Goal: Obtain resource: Download file/media

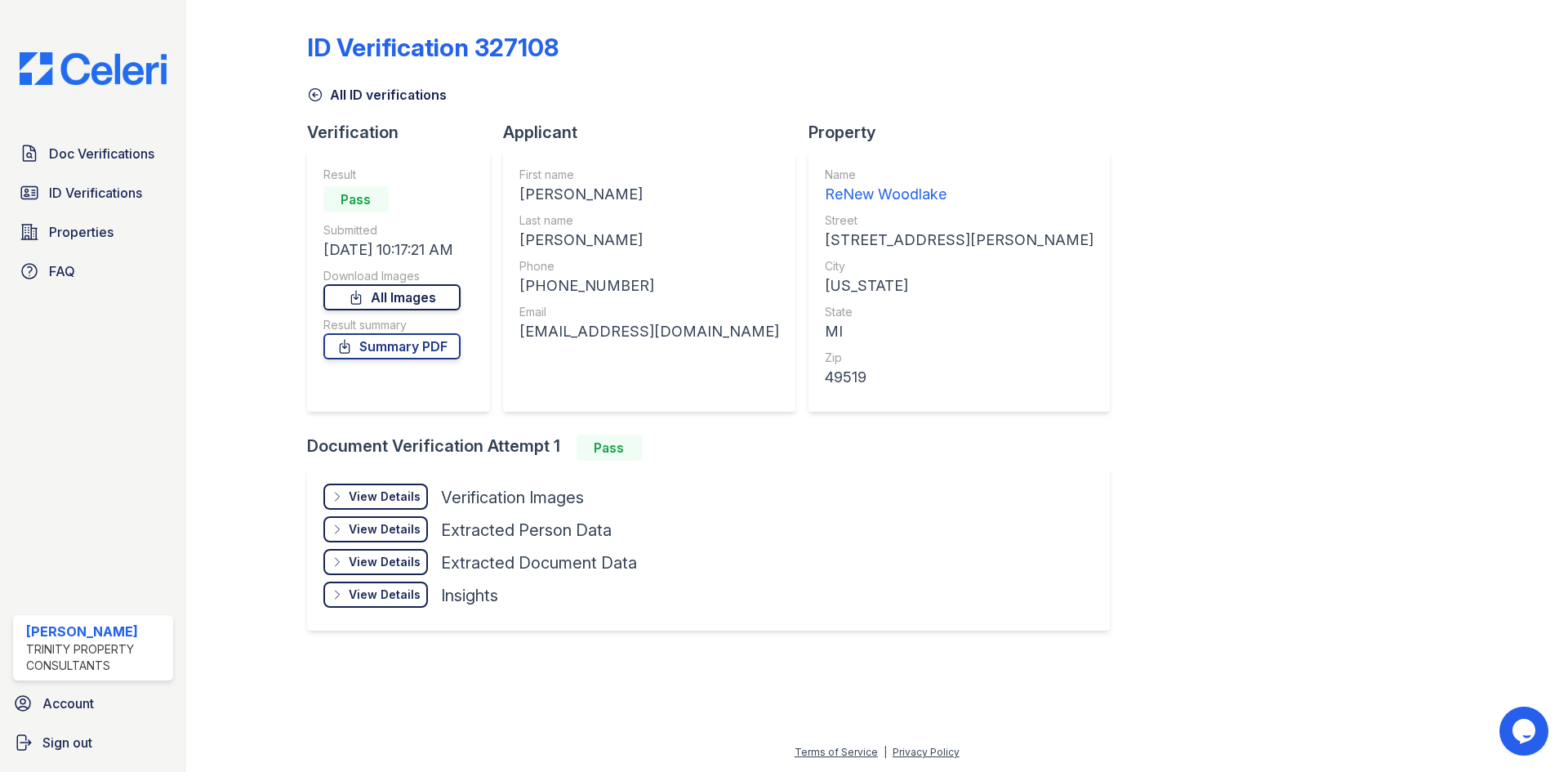
click at [380, 295] on link "All Images" at bounding box center [392, 297] width 137 height 26
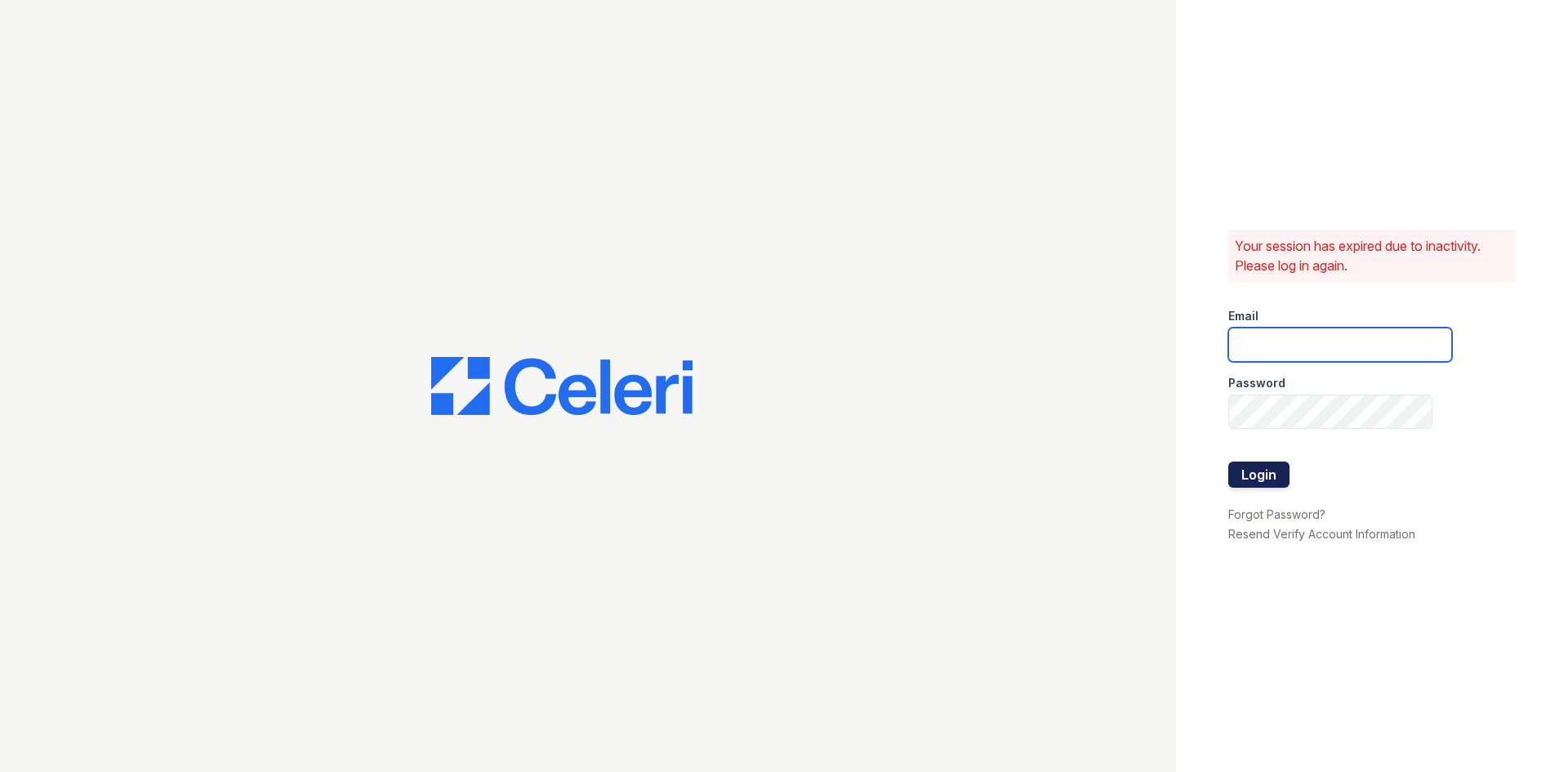
type input "ckeena@trinity-pm.com"
click at [1262, 483] on button "Login" at bounding box center [1259, 474] width 61 height 26
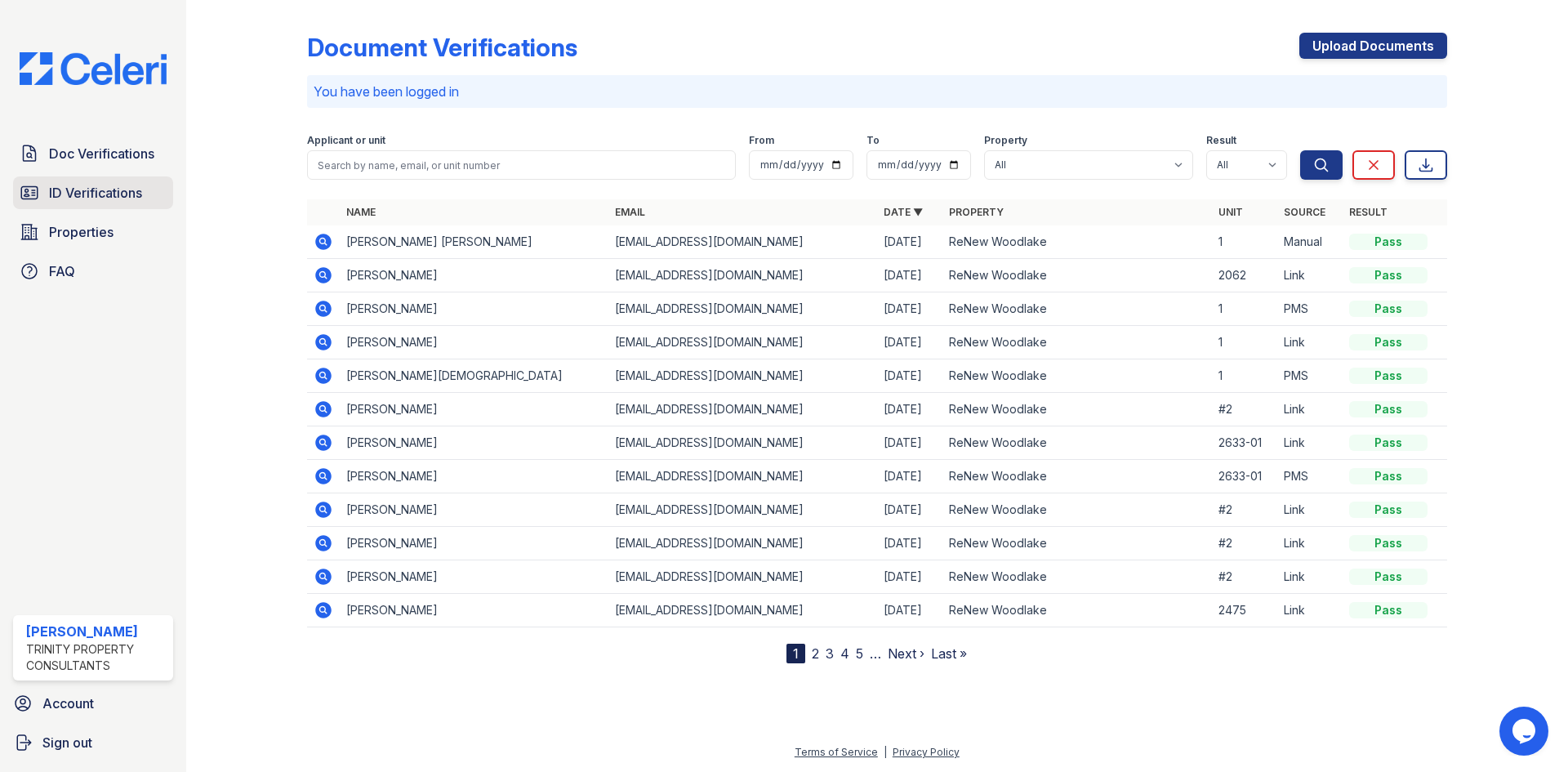
click at [52, 196] on span "ID Verifications" at bounding box center [95, 192] width 93 height 19
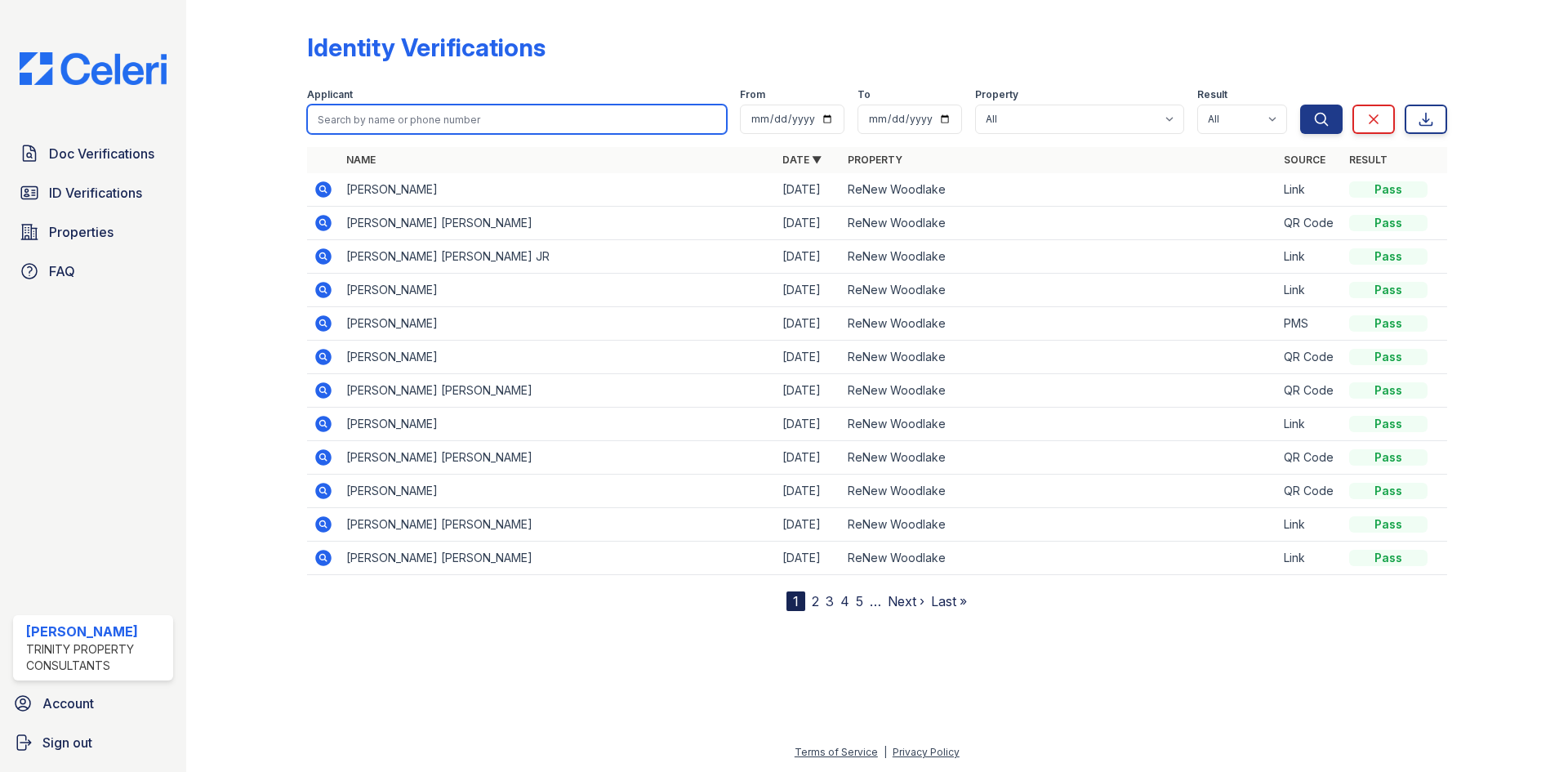
click at [356, 112] on input "search" at bounding box center [517, 119] width 420 height 30
type input "walcott"
click at [1300, 105] on button "Search" at bounding box center [1321, 119] width 42 height 30
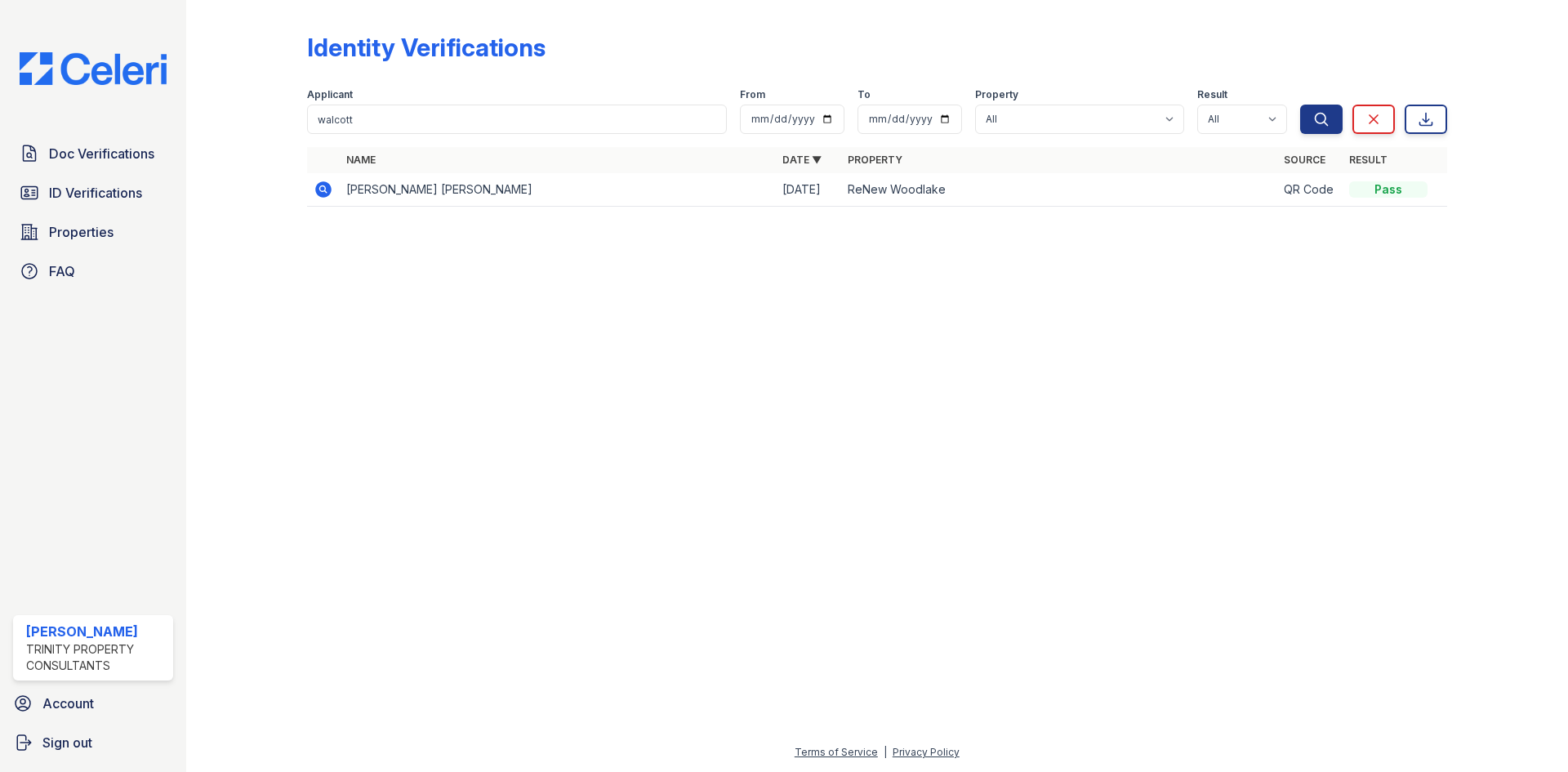
click at [316, 187] on icon at bounding box center [323, 189] width 16 height 16
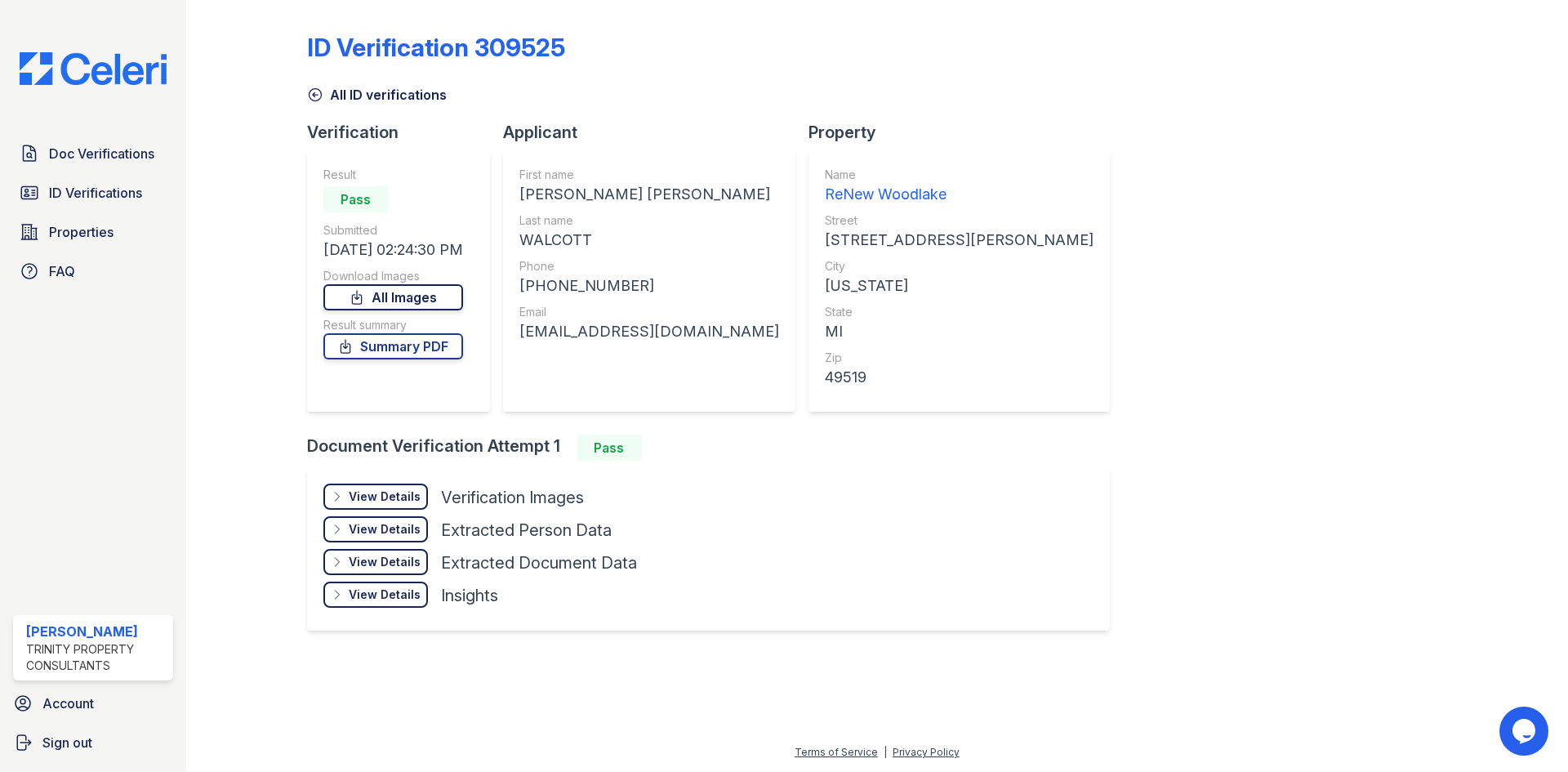
click at [388, 293] on link "All Images" at bounding box center [393, 297] width 139 height 26
click at [388, 343] on link "Summary PDF" at bounding box center [393, 346] width 139 height 26
click at [73, 150] on span "Doc Verifications" at bounding box center [102, 154] width 106 height 19
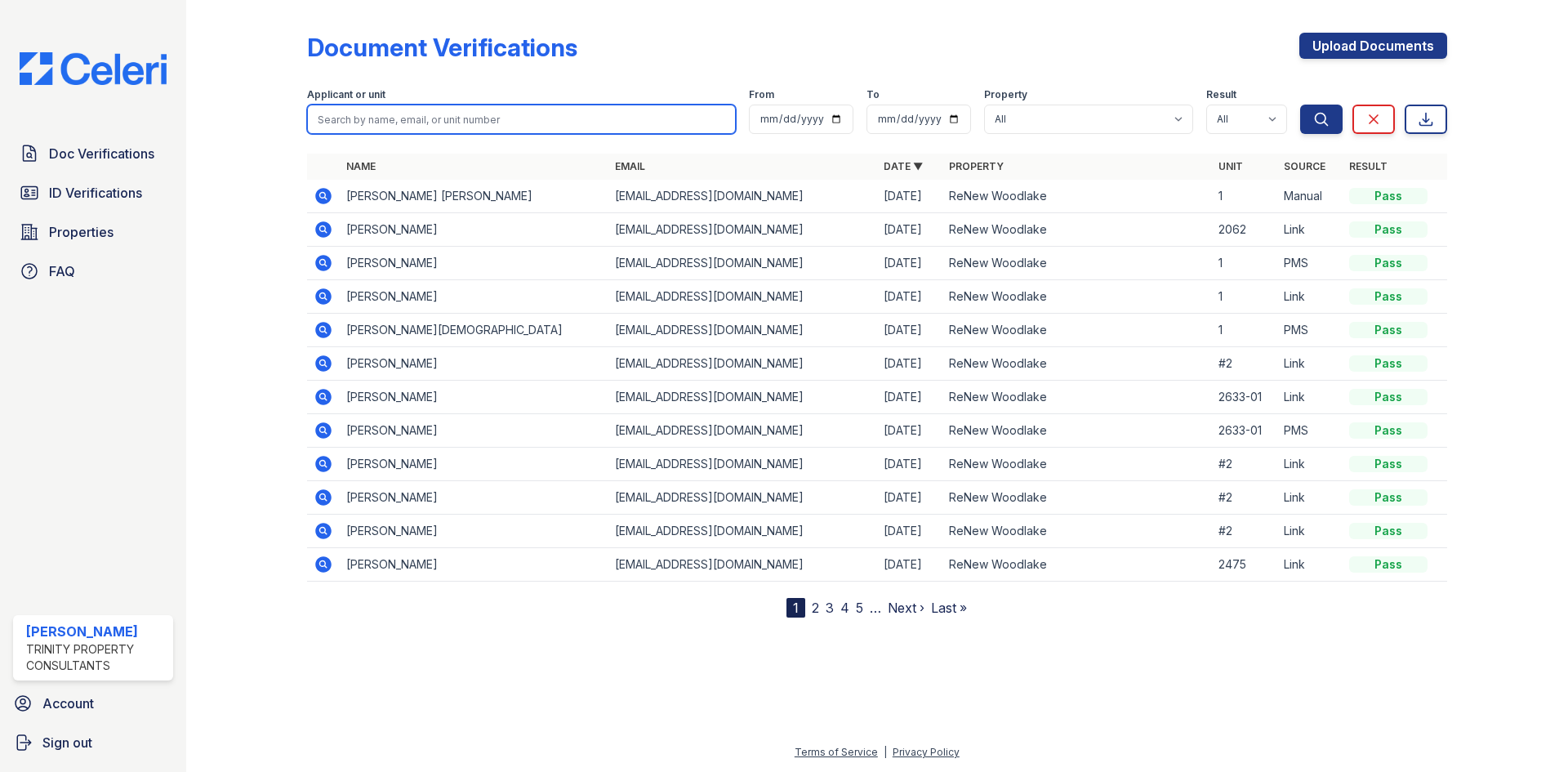
click at [356, 118] on input "search" at bounding box center [522, 119] width 429 height 30
type input "walcott"
click at [1300, 105] on button "Search" at bounding box center [1321, 119] width 42 height 30
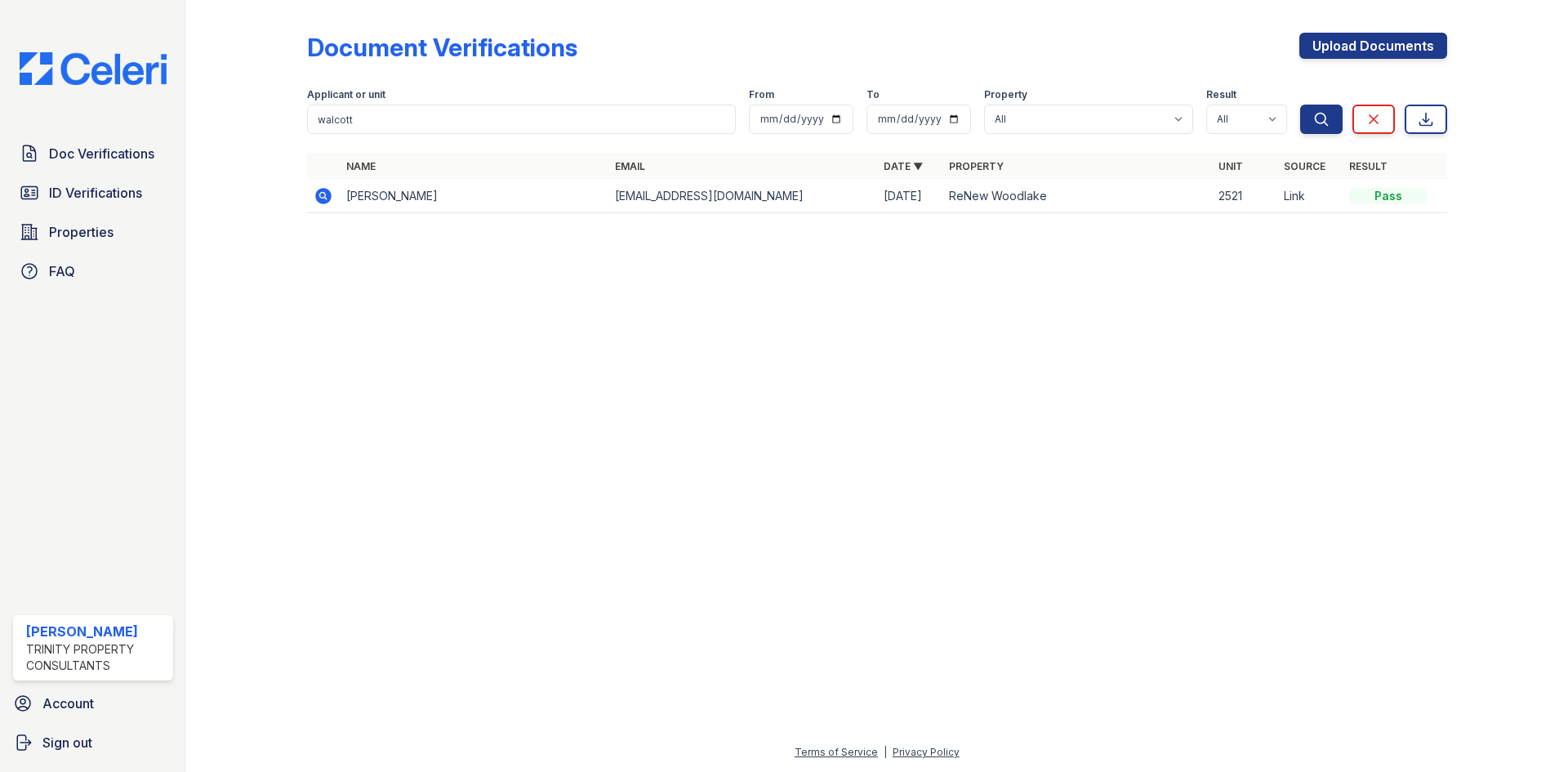
click at [322, 198] on icon at bounding box center [323, 196] width 19 height 19
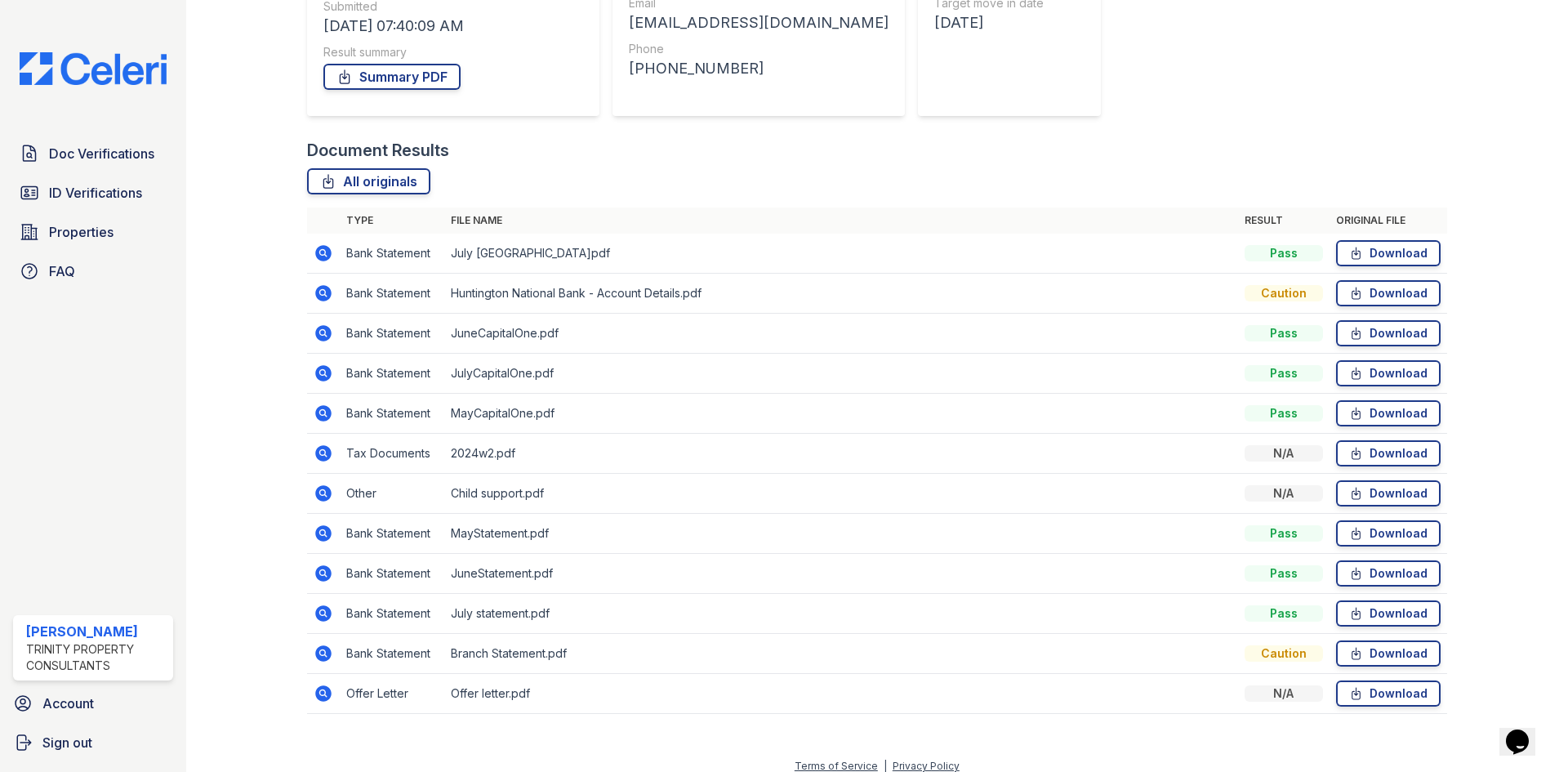
scroll to position [277, 0]
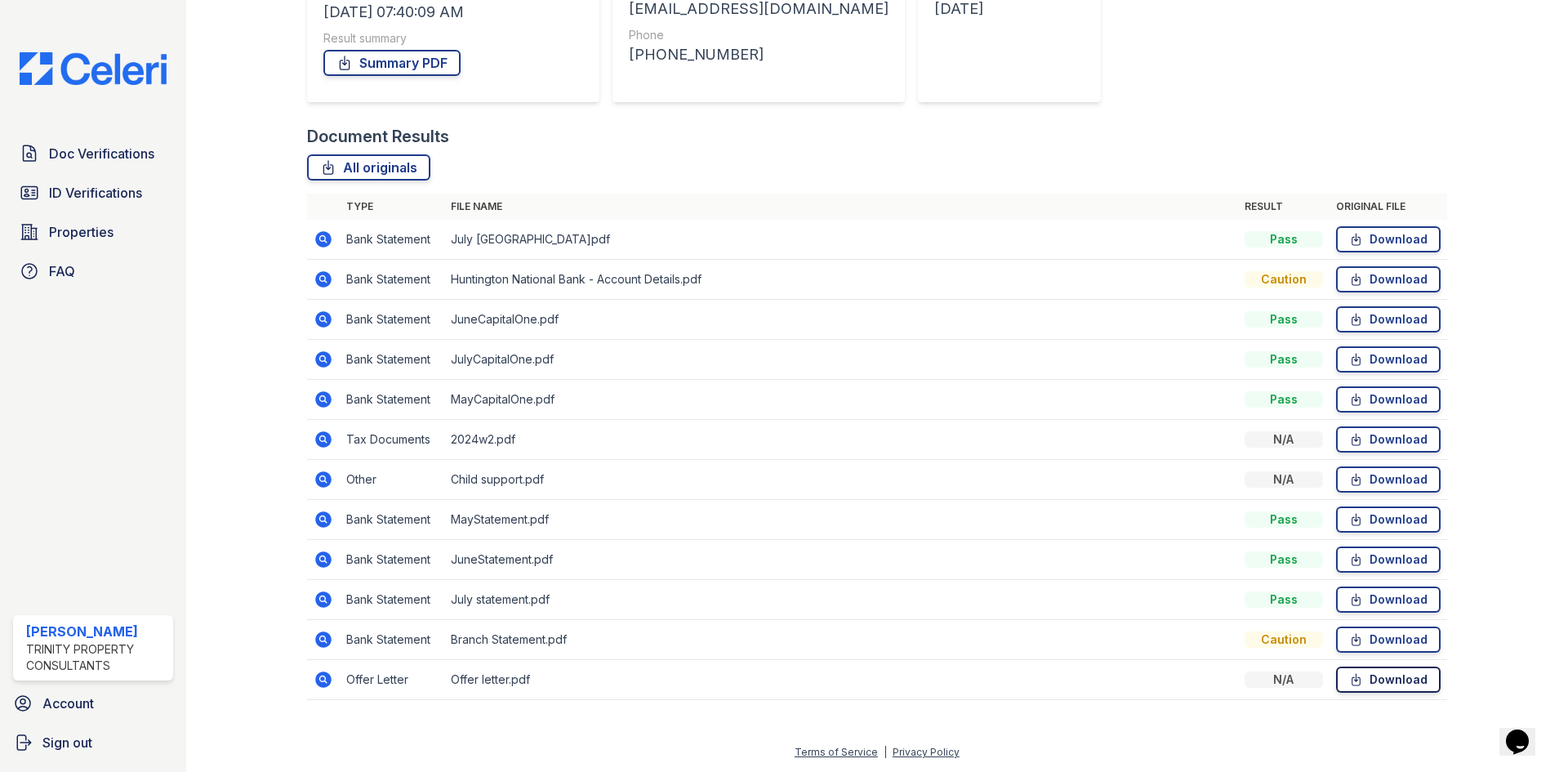
click at [1360, 680] on link "Download" at bounding box center [1388, 680] width 105 height 26
click at [1367, 644] on link "Download" at bounding box center [1388, 639] width 105 height 26
click at [1366, 596] on link "Download" at bounding box center [1388, 599] width 105 height 26
click at [1360, 565] on link "Download" at bounding box center [1388, 560] width 105 height 26
click at [1369, 510] on link "Download" at bounding box center [1388, 519] width 105 height 26
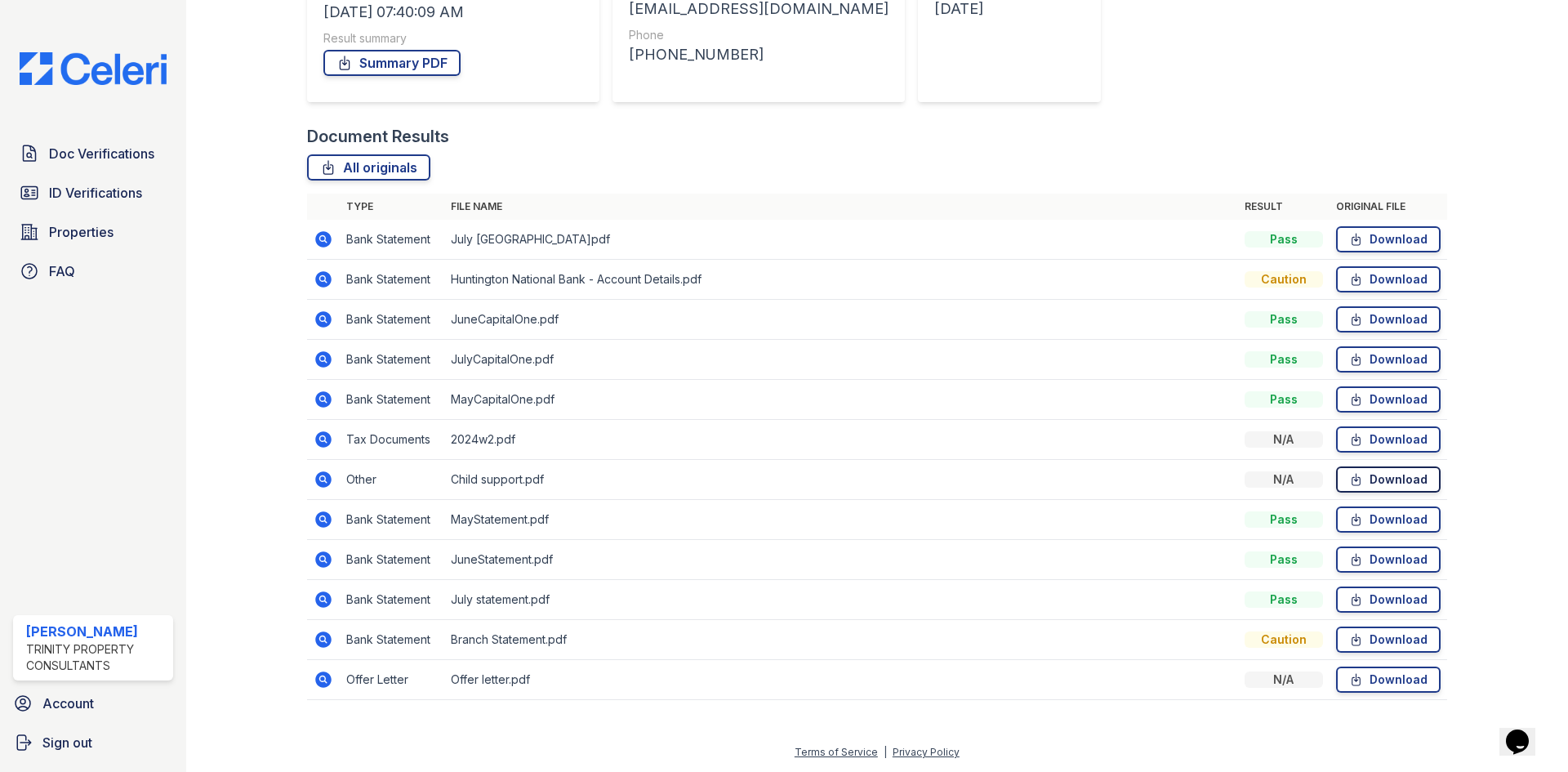
click at [1364, 483] on link "Download" at bounding box center [1388, 479] width 105 height 26
click at [1349, 435] on icon at bounding box center [1356, 439] width 13 height 16
click at [1351, 397] on icon at bounding box center [1356, 399] width 13 height 16
click at [1366, 362] on link "Download" at bounding box center [1388, 359] width 105 height 26
click at [1375, 322] on link "Download" at bounding box center [1388, 319] width 105 height 26
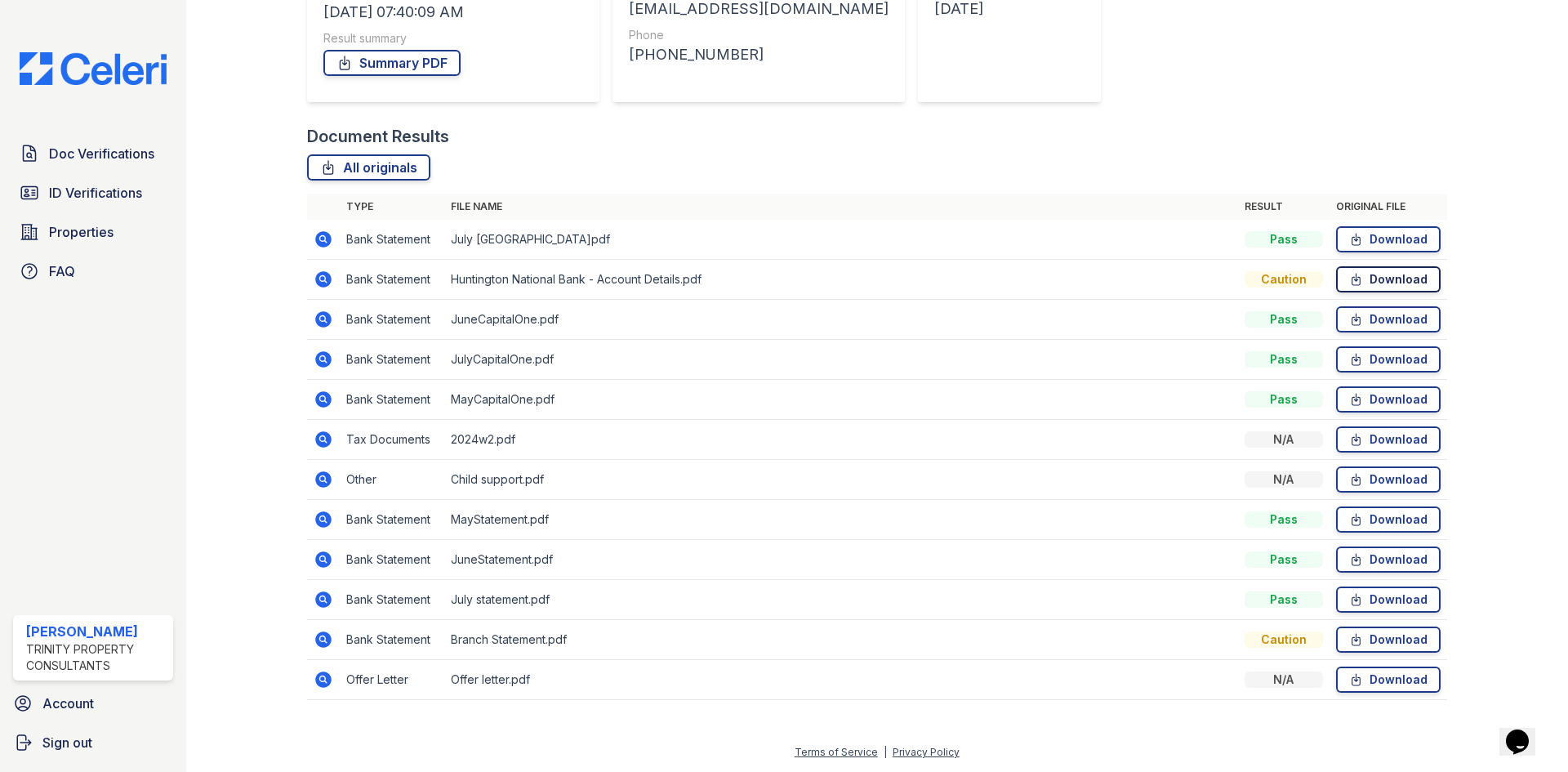
click at [1370, 274] on link "Download" at bounding box center [1388, 279] width 105 height 26
click at [1385, 225] on td "Download" at bounding box center [1388, 240] width 117 height 40
click at [1381, 237] on link "Download" at bounding box center [1388, 238] width 105 height 26
click at [359, 59] on link "Summary PDF" at bounding box center [392, 62] width 137 height 26
